Goal: Task Accomplishment & Management: Use online tool/utility

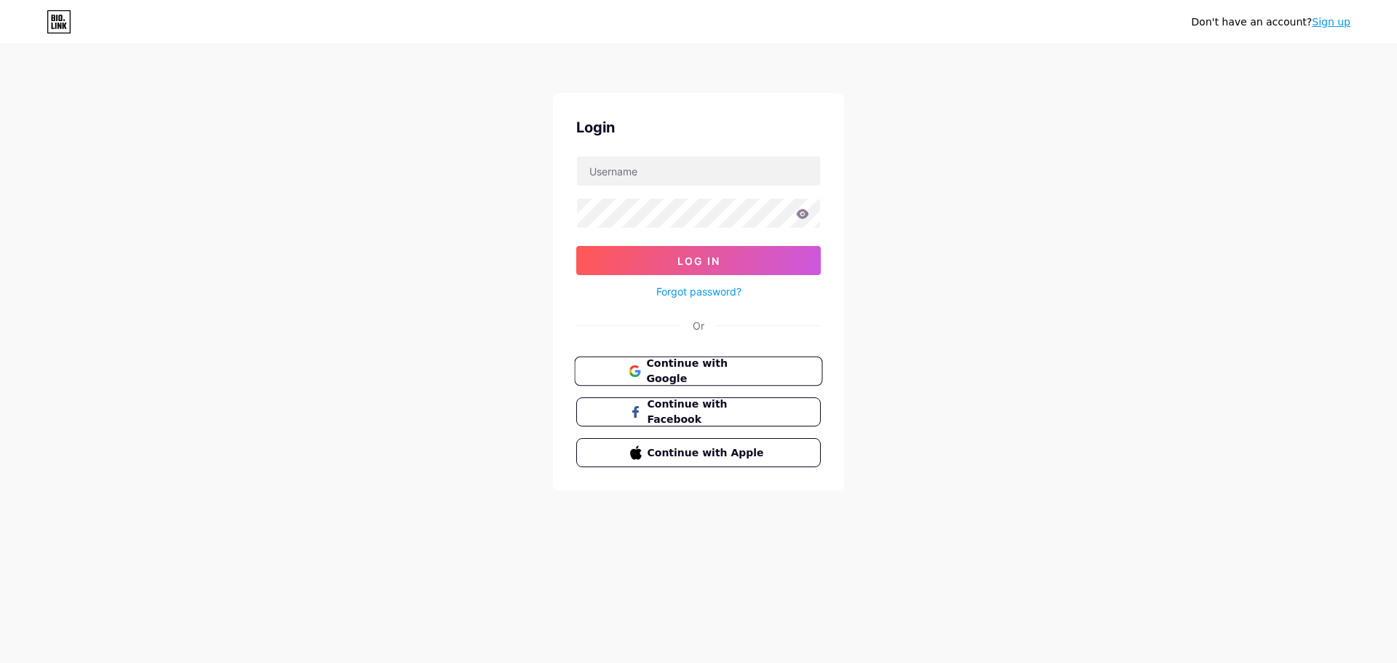
click at [675, 368] on span "Continue with Google" at bounding box center [707, 371] width 122 height 31
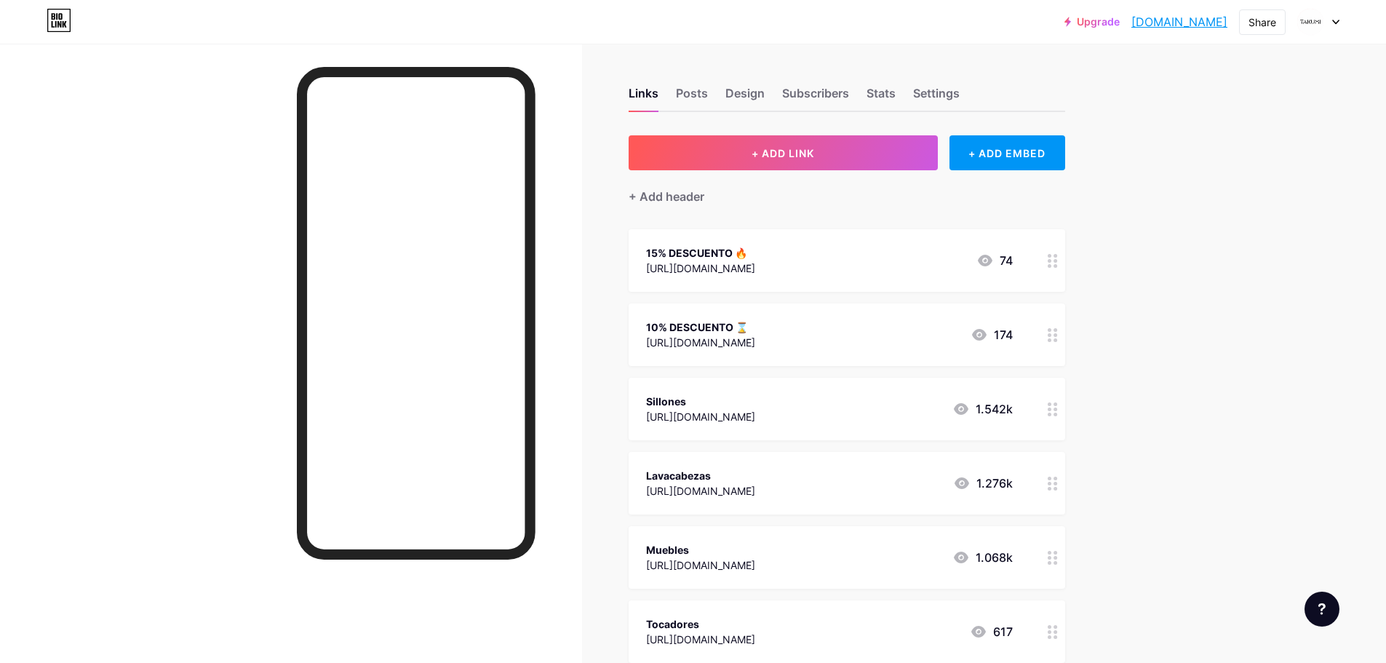
click at [723, 329] on div "10% DESCUENTO ⌛" at bounding box center [700, 326] width 109 height 15
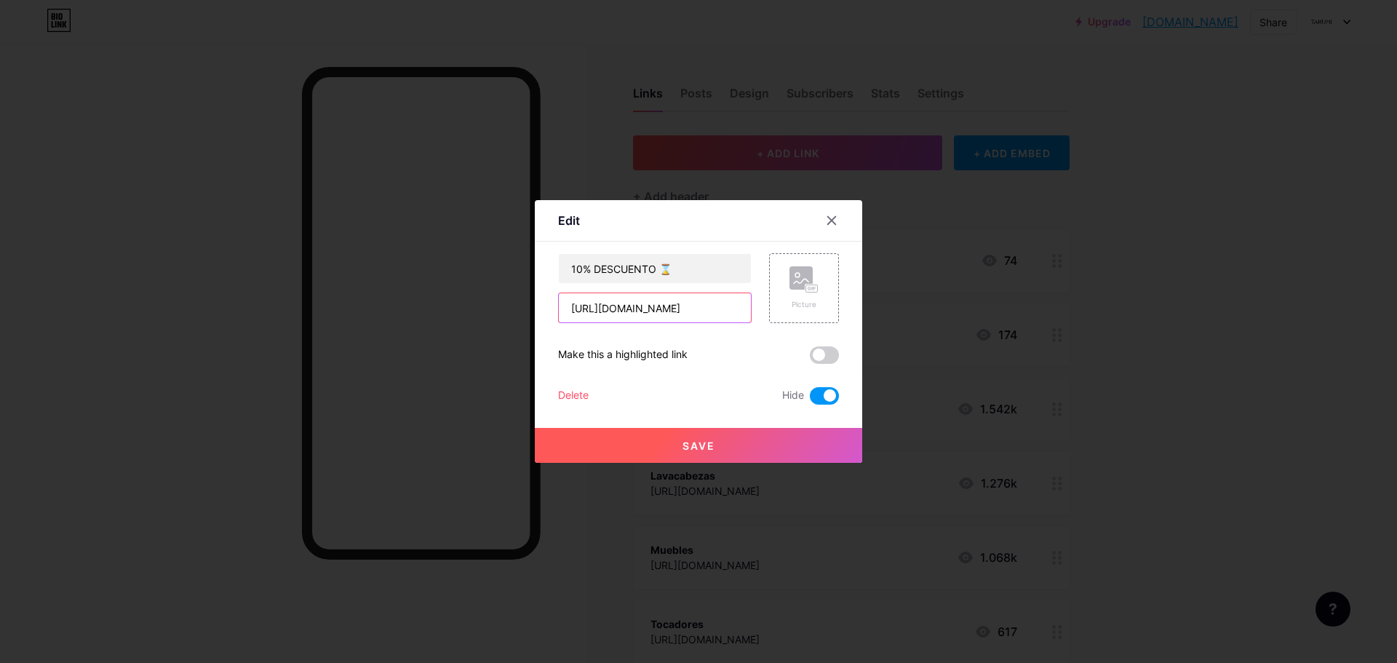
click at [645, 312] on input "[URL][DOMAIN_NAME]" at bounding box center [655, 307] width 192 height 29
paste input "[DOMAIN_NAME][URL]"
type input "[URL][DOMAIN_NAME]"
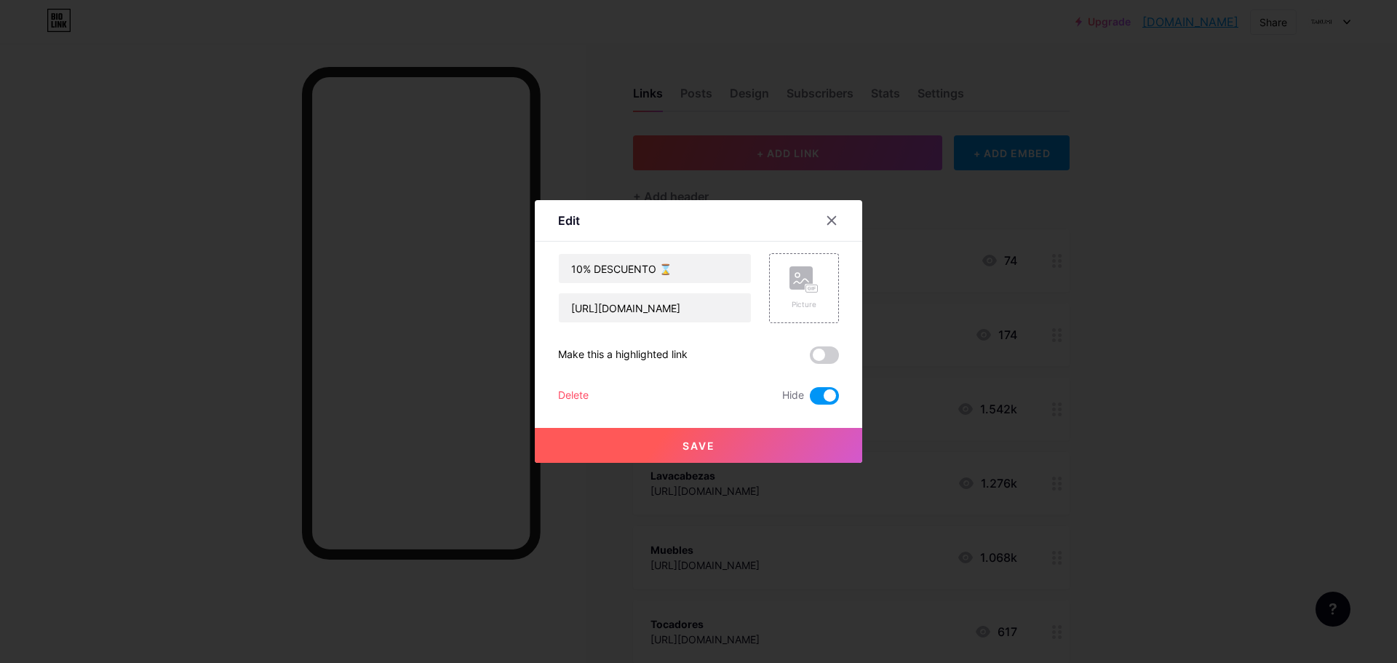
click at [830, 399] on span at bounding box center [824, 395] width 29 height 17
click at [810, 399] on input "checkbox" at bounding box center [810, 399] width 0 height 0
click at [822, 352] on span at bounding box center [824, 354] width 29 height 17
click at [810, 359] on input "checkbox" at bounding box center [810, 359] width 0 height 0
click at [715, 442] on span "Save" at bounding box center [699, 446] width 33 height 12
